Goal: Information Seeking & Learning: Learn about a topic

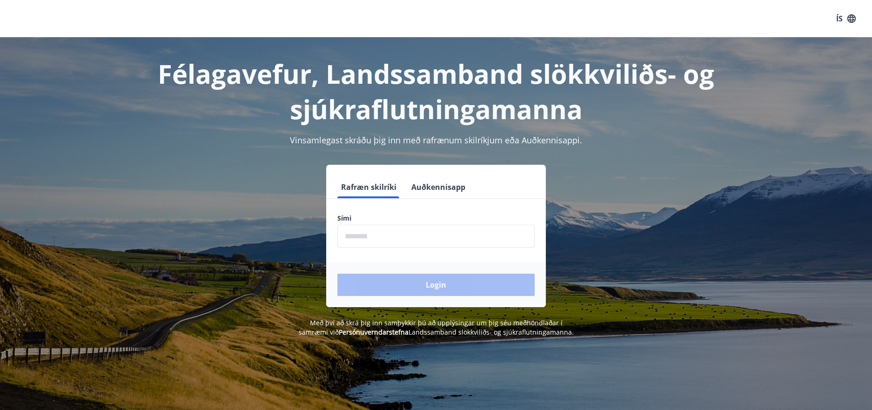
click at [425, 239] on input "phone" at bounding box center [435, 236] width 197 height 23
type input "********"
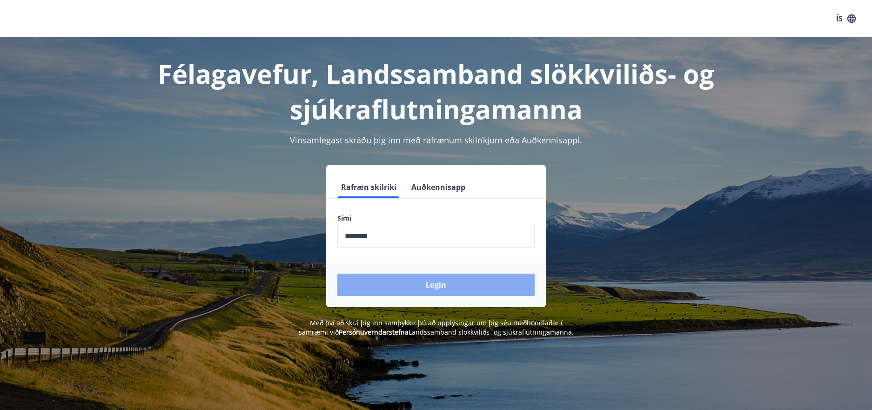
click at [392, 280] on button "Login" at bounding box center [435, 285] width 197 height 22
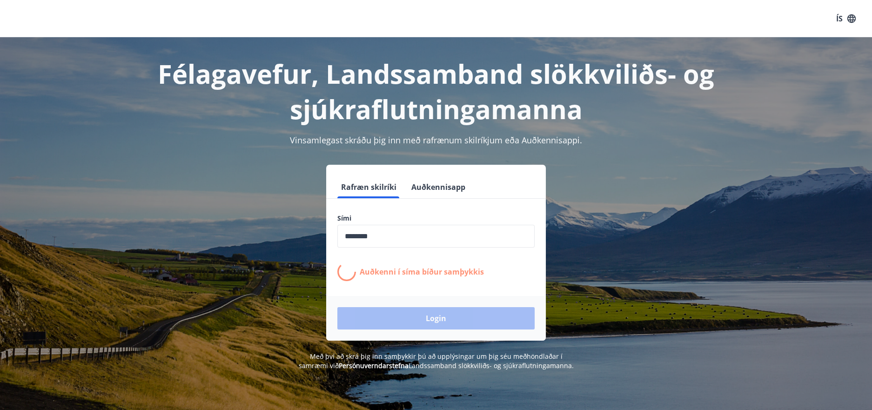
click at [698, 232] on div "Rafræn skilríki Auðkennisapp Sími ​ Auðkenni í síma bíður samþykkis Login" at bounding box center [436, 253] width 648 height 176
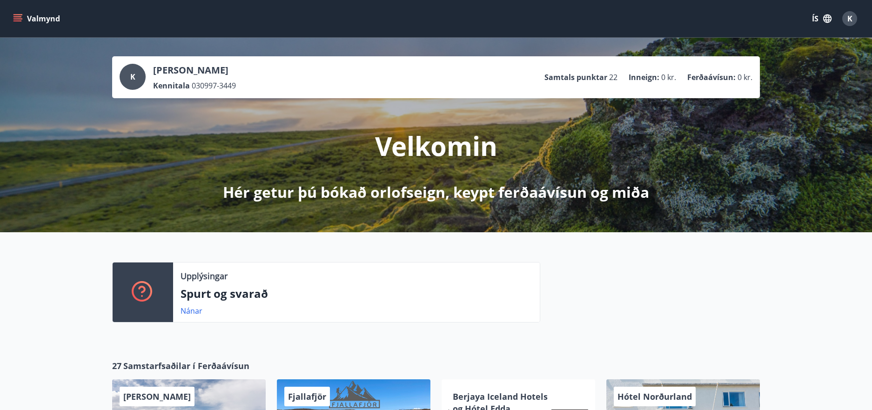
click at [12, 21] on button "Valmynd" at bounding box center [37, 18] width 53 height 17
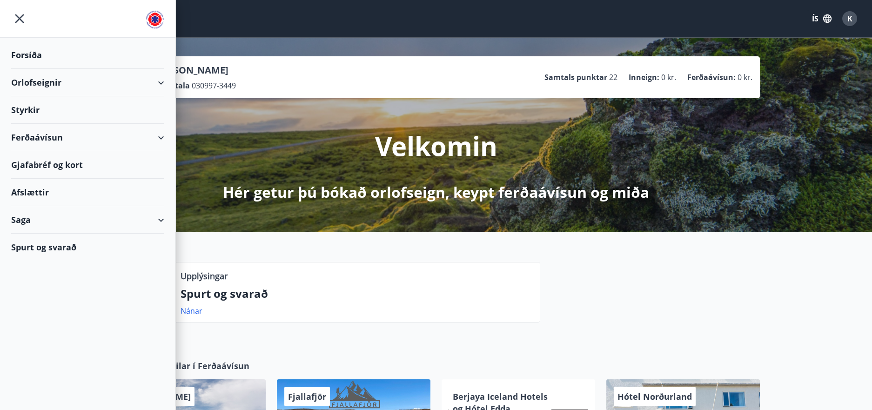
click at [45, 134] on div "Ferðaávísun" at bounding box center [87, 137] width 153 height 27
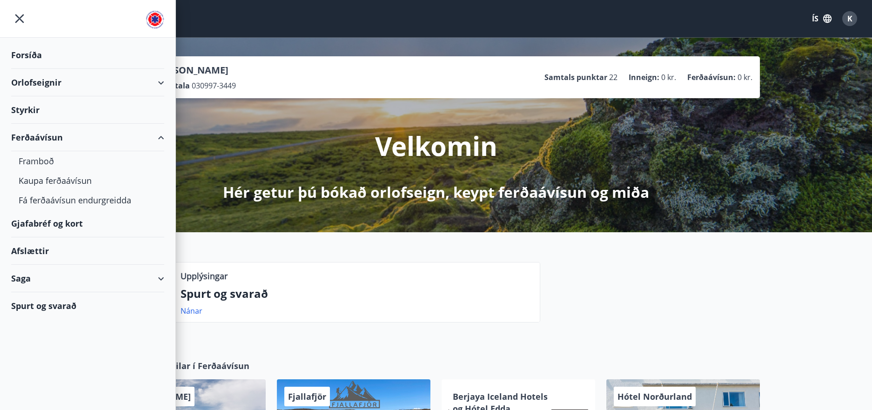
click at [37, 141] on div "Ferðaávísun" at bounding box center [87, 137] width 153 height 27
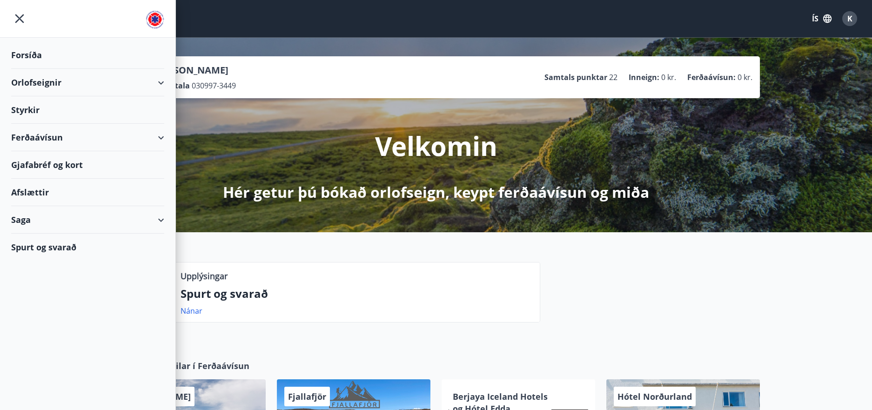
click at [37, 141] on div "Ferðaávísun" at bounding box center [87, 137] width 153 height 27
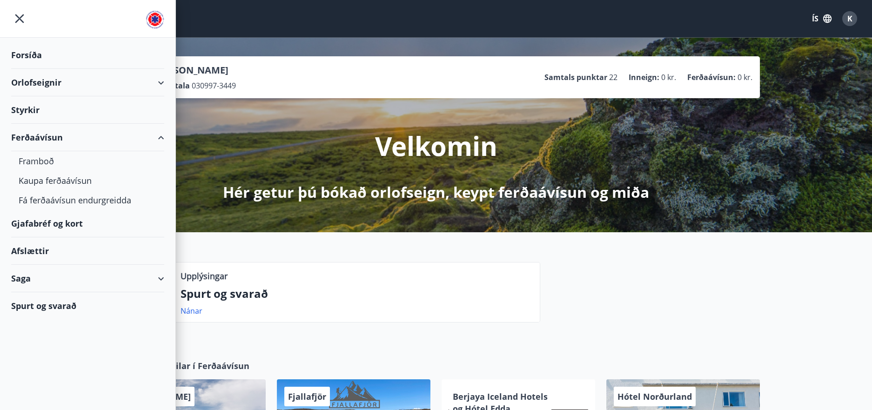
click at [44, 224] on div "Gjafabréf og kort" at bounding box center [87, 223] width 153 height 27
click at [37, 251] on div "Afslættir" at bounding box center [87, 250] width 153 height 27
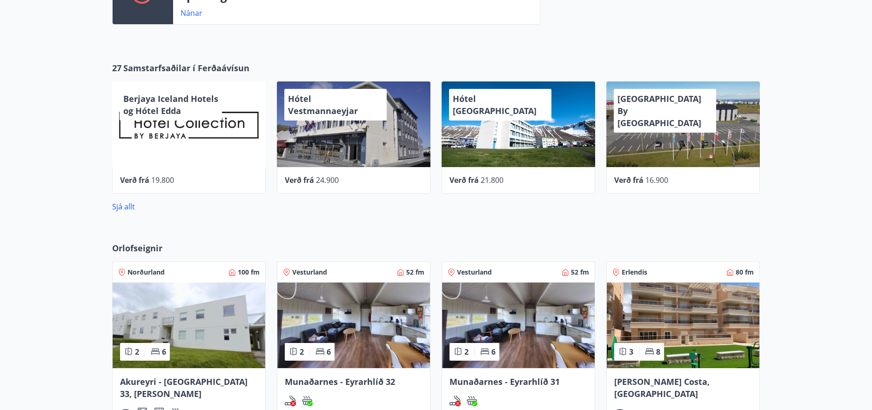
scroll to position [186, 0]
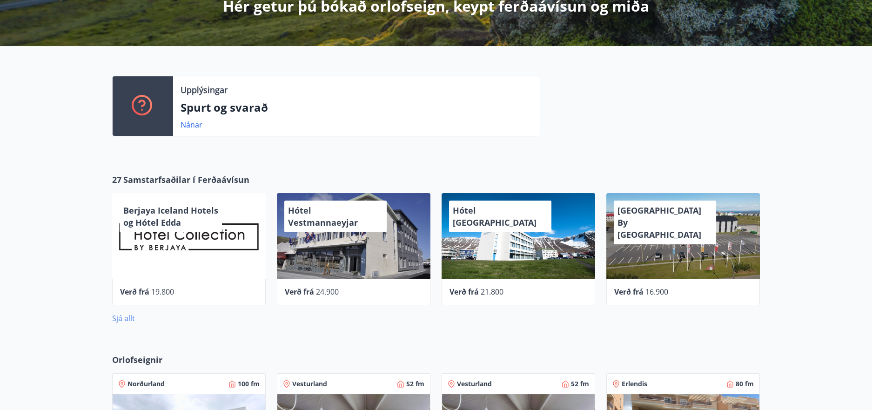
click at [123, 314] on link "Sjá allt" at bounding box center [123, 318] width 23 height 10
